Goal: Task Accomplishment & Management: Use online tool/utility

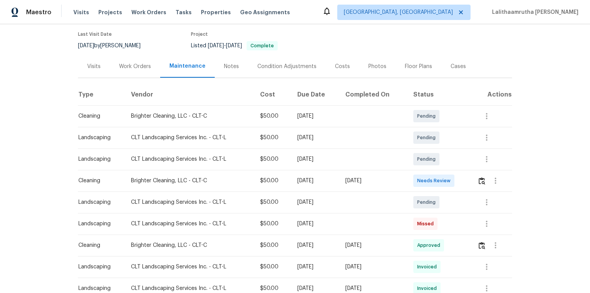
scroll to position [92, 0]
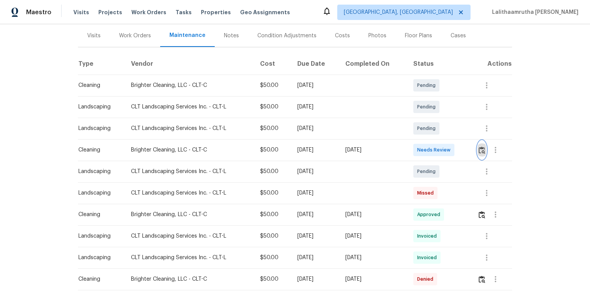
click at [420, 149] on img "button" at bounding box center [482, 149] width 7 height 7
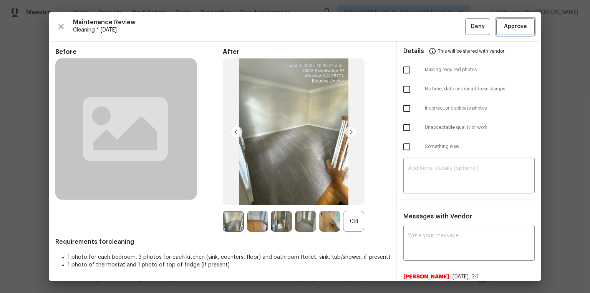
click at [420, 23] on span "Approve" at bounding box center [515, 27] width 23 height 10
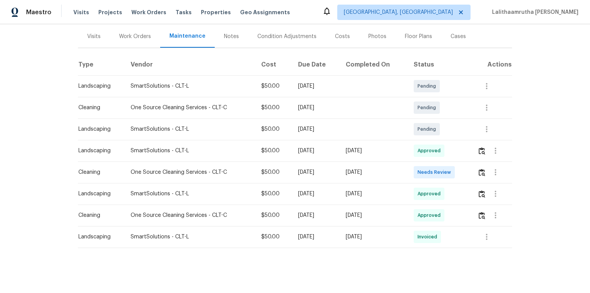
scroll to position [92, 0]
click at [420, 171] on img "button" at bounding box center [482, 171] width 7 height 7
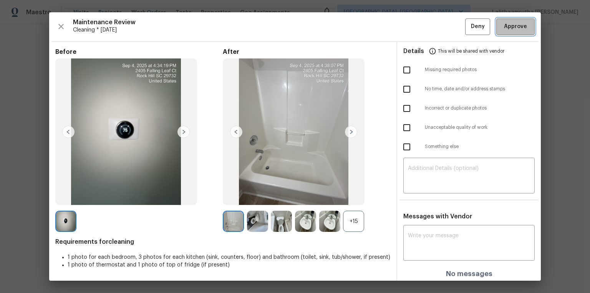
click at [420, 21] on button "Approve" at bounding box center [516, 26] width 38 height 17
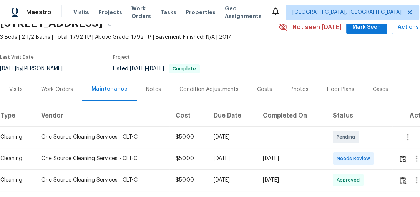
scroll to position [83, 0]
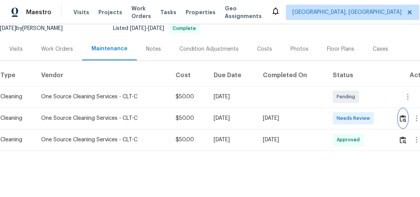
click at [406, 115] on img "button" at bounding box center [403, 118] width 7 height 7
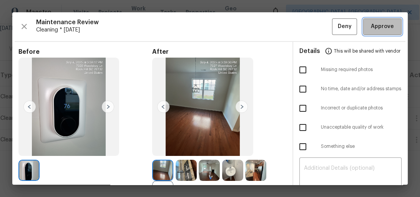
click at [381, 26] on span "Approve" at bounding box center [382, 27] width 23 height 10
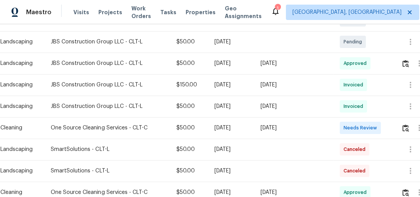
scroll to position [184, 0]
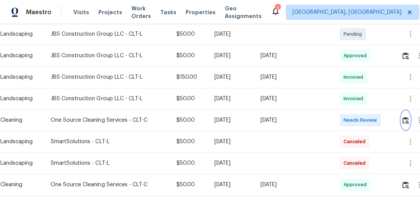
click at [409, 117] on img "button" at bounding box center [405, 120] width 7 height 7
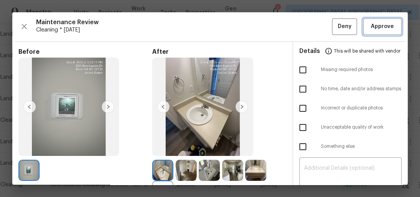
click at [378, 28] on span "Approve" at bounding box center [382, 27] width 23 height 10
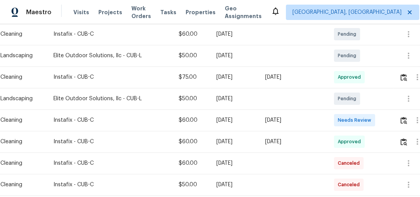
scroll to position [111, 0]
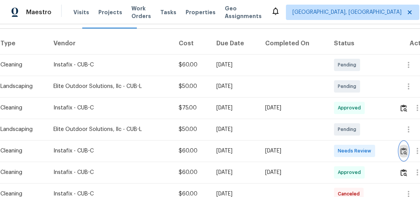
click at [407, 148] on img "button" at bounding box center [403, 151] width 7 height 7
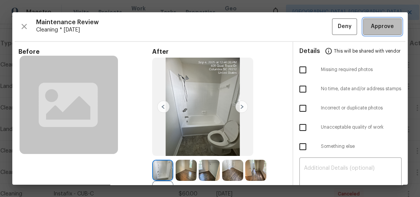
click at [392, 26] on button "Approve" at bounding box center [382, 26] width 38 height 17
